Goal: Task Accomplishment & Management: Use online tool/utility

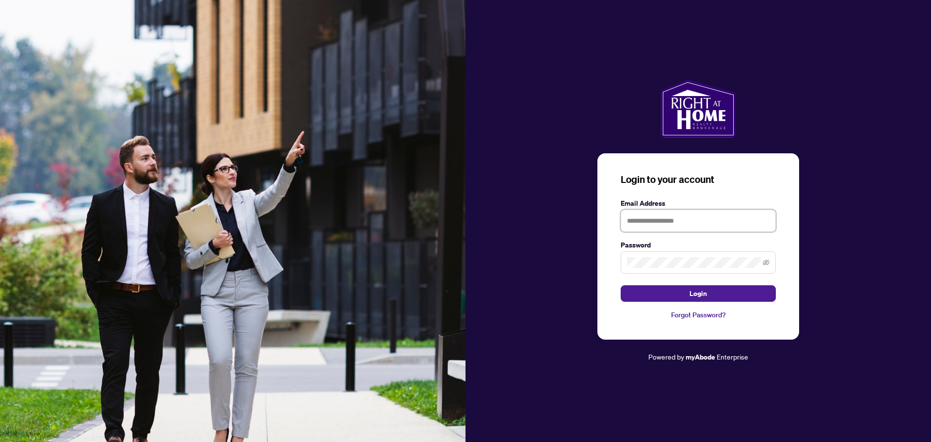
click at [684, 221] on input "text" at bounding box center [698, 220] width 155 height 22
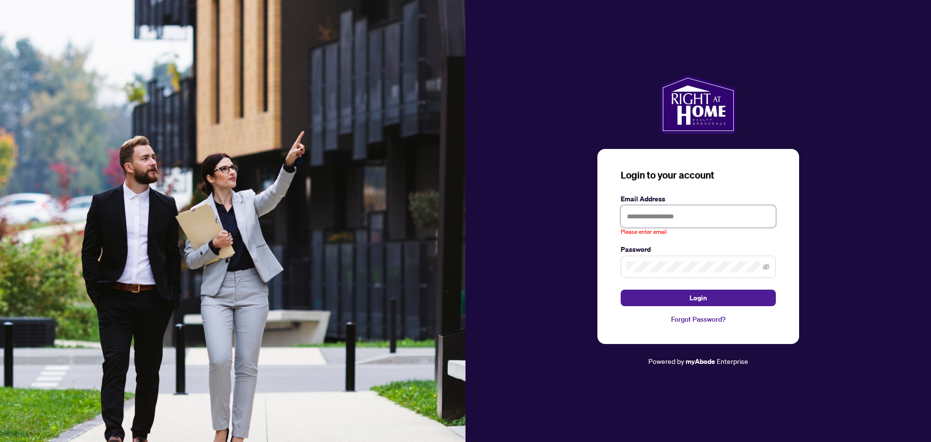
type input "**********"
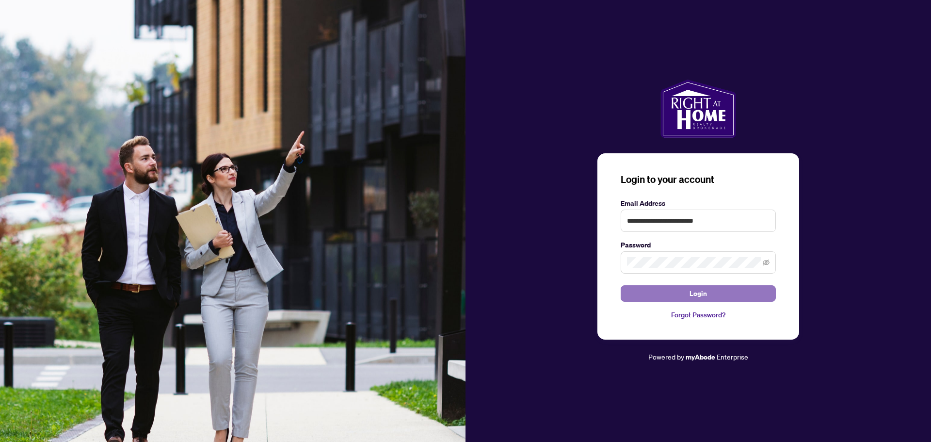
click at [726, 296] on button "Login" at bounding box center [698, 293] width 155 height 16
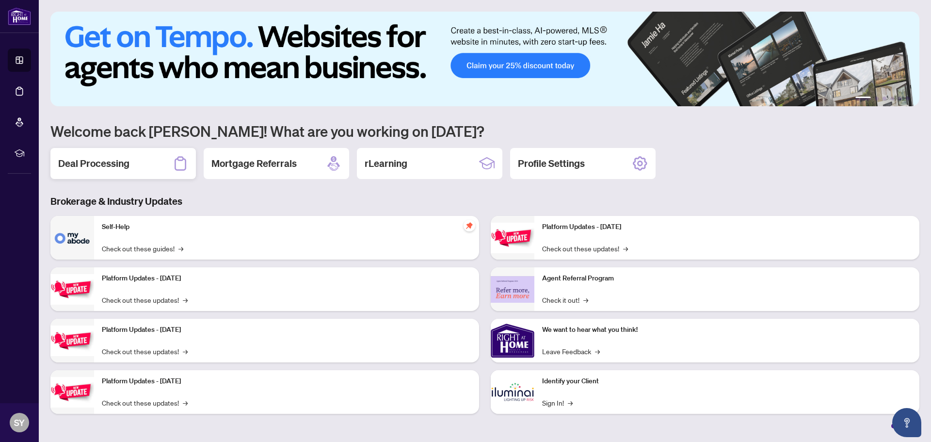
click at [93, 161] on h2 "Deal Processing" at bounding box center [93, 164] width 71 height 14
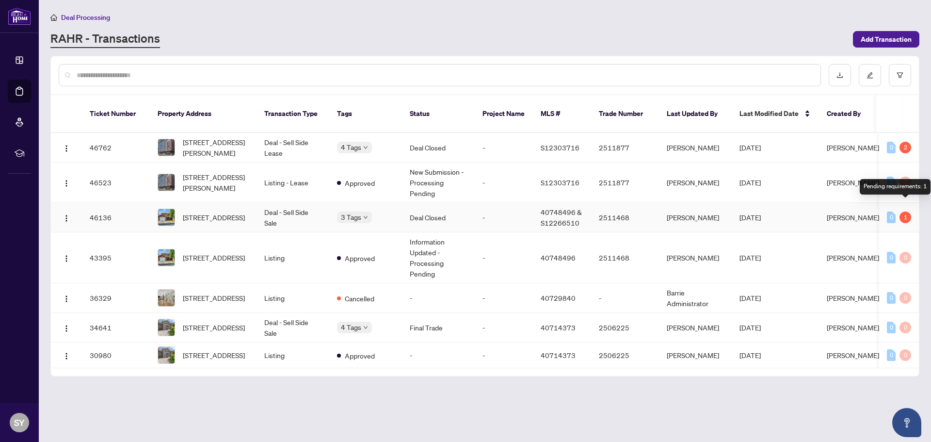
click at [910, 211] on div "1" at bounding box center [905, 217] width 12 height 12
click at [220, 212] on span "[STREET_ADDRESS]" at bounding box center [214, 217] width 62 height 11
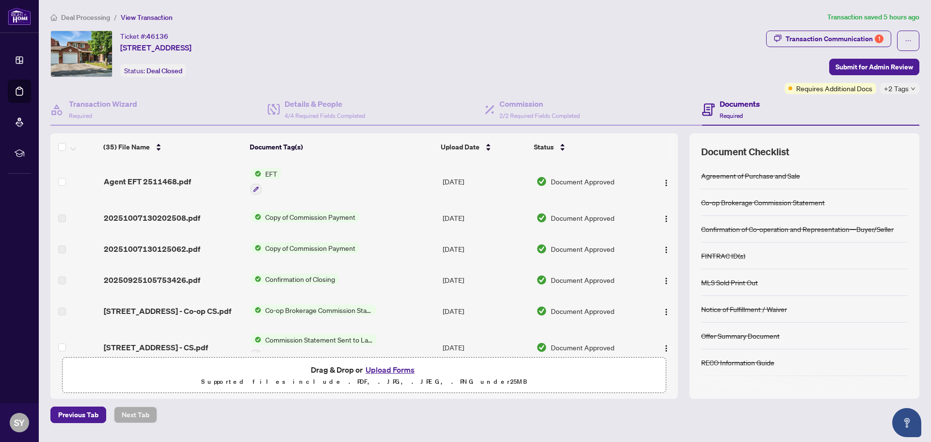
click at [272, 174] on span "EFT" at bounding box center [271, 173] width 20 height 11
click at [296, 175] on td "EFT" at bounding box center [343, 181] width 192 height 42
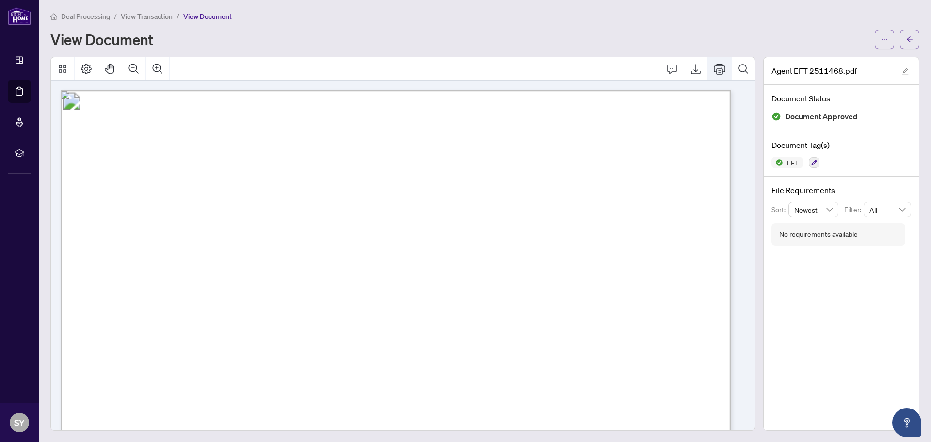
click at [714, 64] on icon "Print" at bounding box center [720, 69] width 12 height 12
click at [713, 79] on button "Print" at bounding box center [719, 69] width 23 height 23
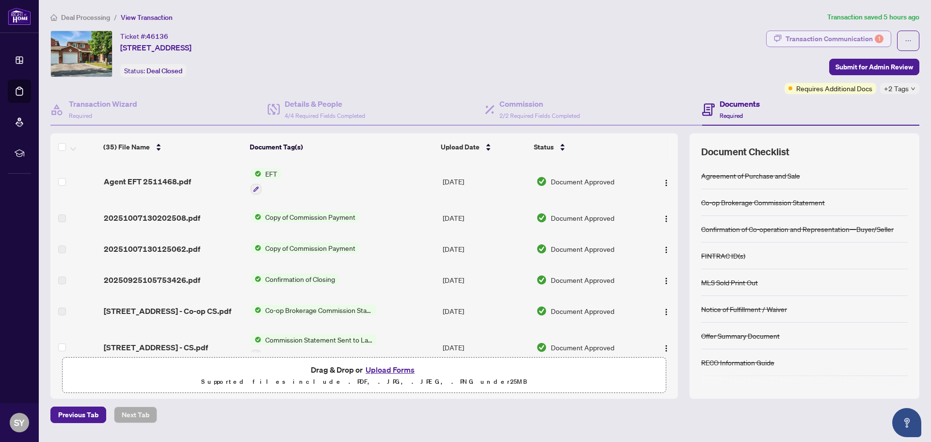
click at [849, 36] on div "Transaction Communication 1" at bounding box center [834, 39] width 98 height 16
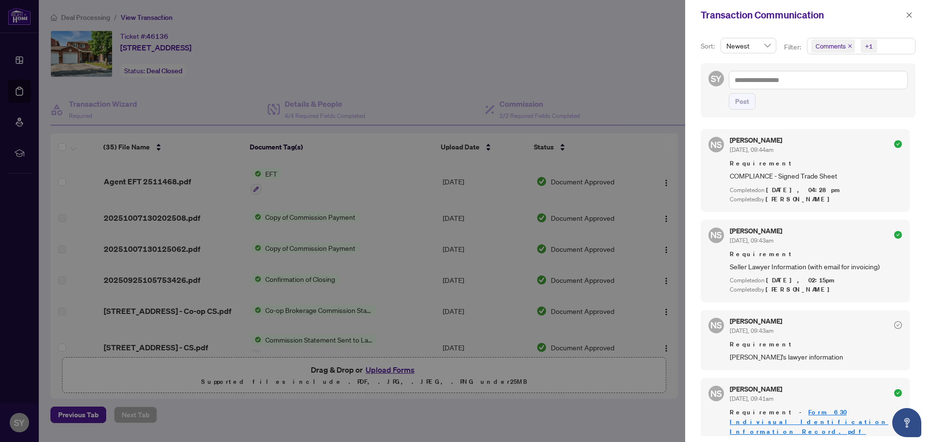
click at [869, 47] on div "+1" at bounding box center [869, 46] width 8 height 10
click at [908, 16] on icon "close" at bounding box center [909, 15] width 7 height 7
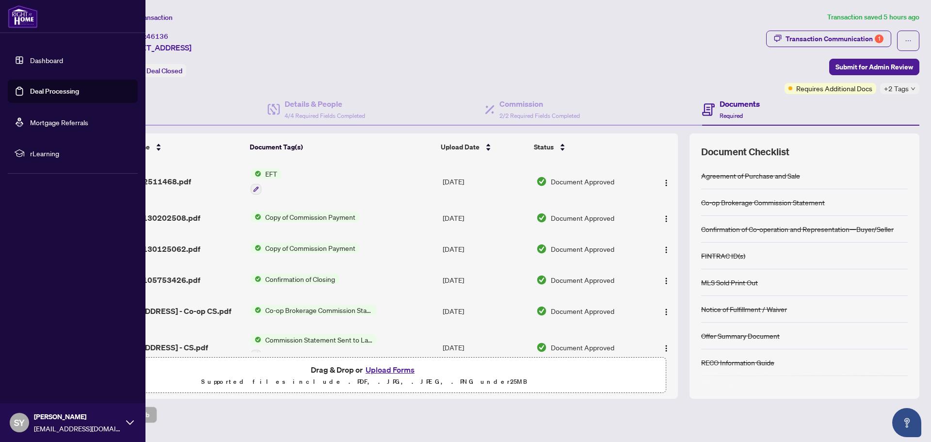
click at [136, 429] on div "SY [PERSON_NAME] [PERSON_NAME][EMAIL_ADDRESS][DOMAIN_NAME]" at bounding box center [72, 422] width 145 height 39
click at [32, 362] on span "Logout" at bounding box center [39, 365] width 22 height 16
